Goal: Find specific page/section: Find specific page/section

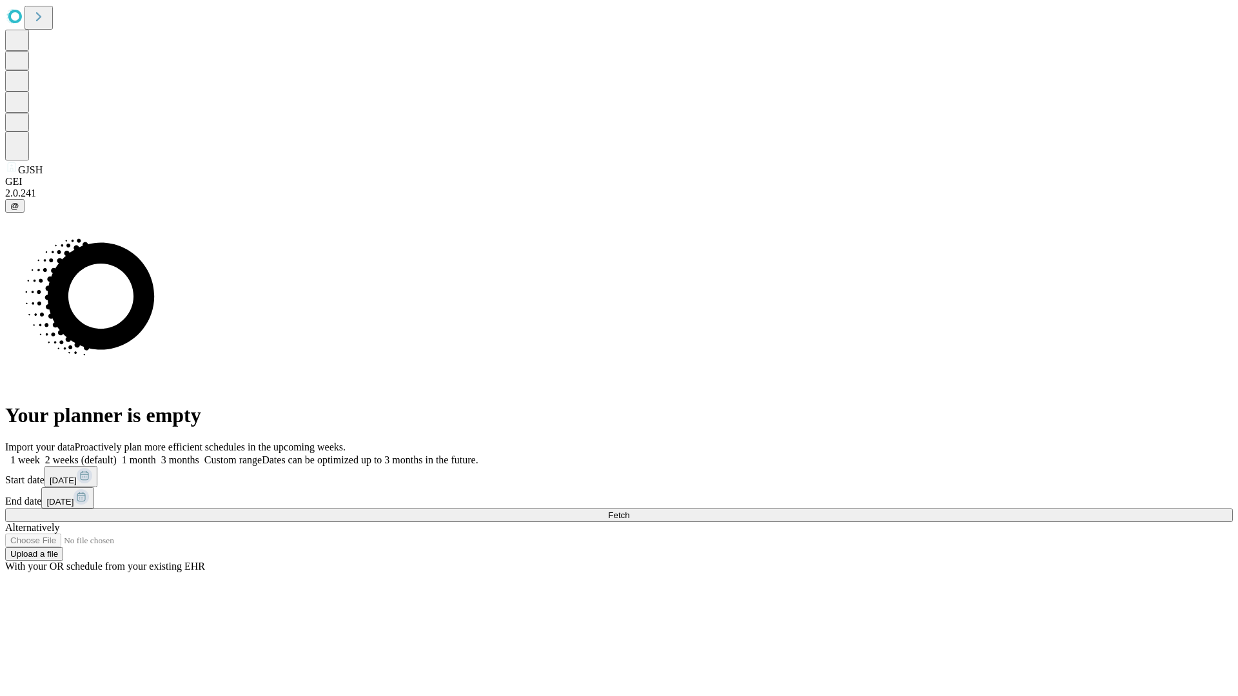
click at [629, 511] on span "Fetch" at bounding box center [618, 516] width 21 height 10
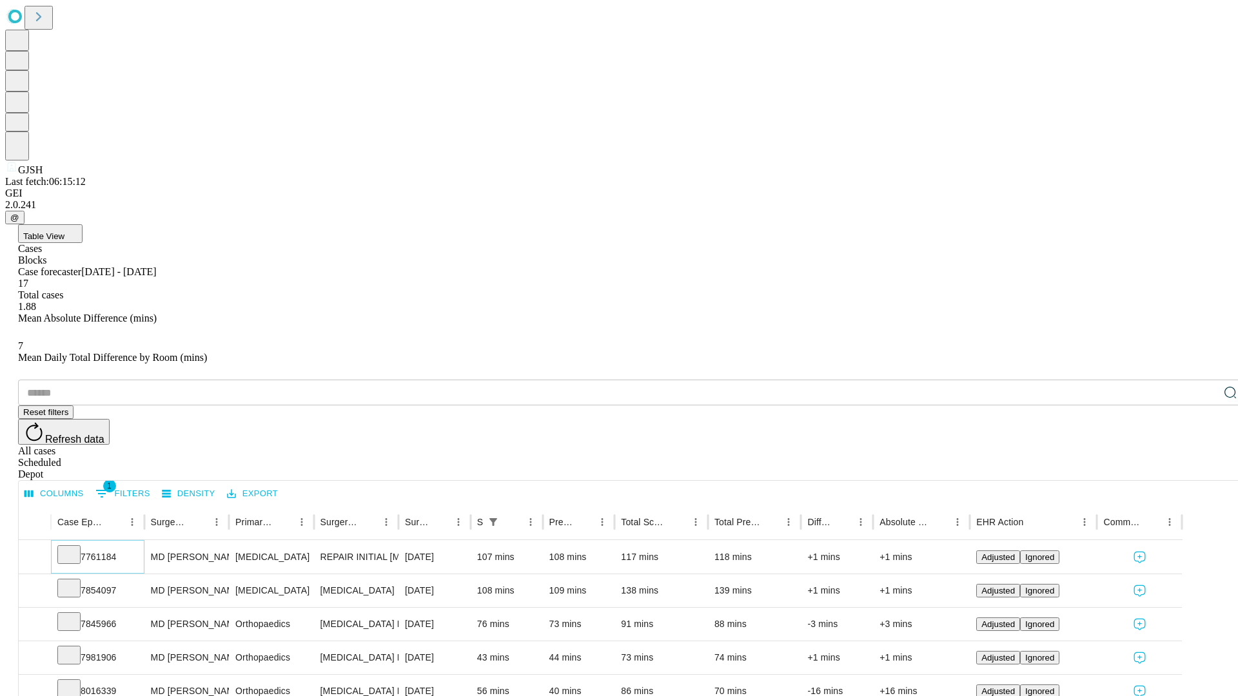
click at [75, 547] on icon at bounding box center [69, 553] width 13 height 13
